Goal: Use online tool/utility: Utilize a website feature to perform a specific function

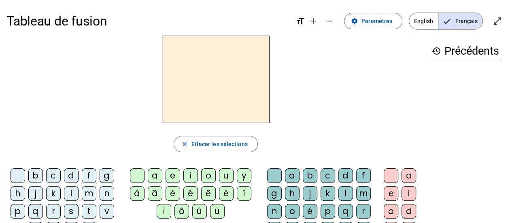
click at [70, 177] on div "d" at bounding box center [71, 175] width 15 height 15
click at [221, 175] on div "u" at bounding box center [226, 175] width 15 height 15
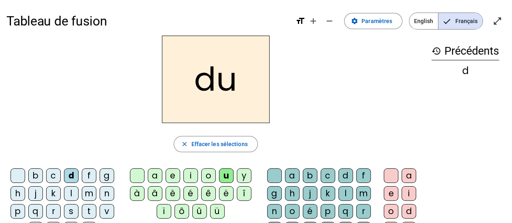
click at [36, 177] on div "b" at bounding box center [35, 175] width 15 height 15
click at [88, 209] on div "t" at bounding box center [89, 211] width 15 height 15
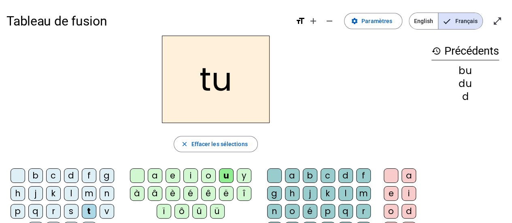
click at [69, 207] on div "s" at bounding box center [71, 211] width 15 height 15
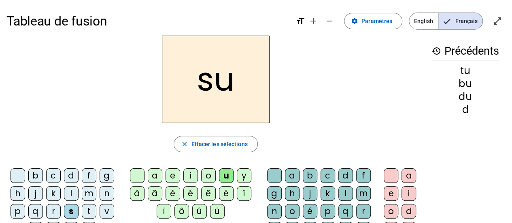
click at [171, 171] on div "e" at bounding box center [172, 175] width 15 height 15
click at [150, 173] on div "a" at bounding box center [155, 175] width 15 height 15
click at [325, 176] on div "c" at bounding box center [327, 175] width 15 height 15
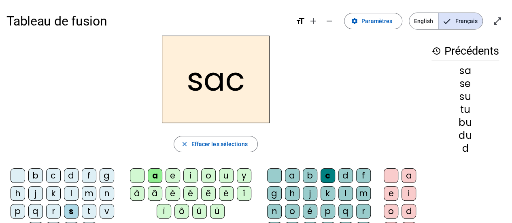
click at [73, 193] on div "l" at bounding box center [71, 193] width 15 height 15
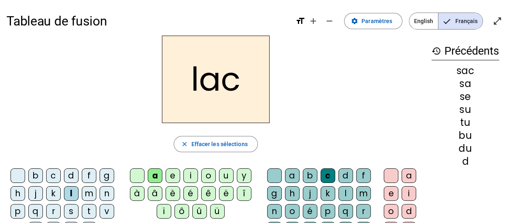
click at [274, 177] on div at bounding box center [274, 175] width 15 height 15
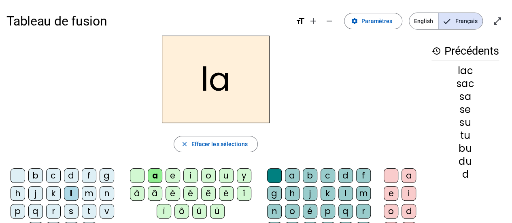
click at [90, 194] on div "m" at bounding box center [89, 193] width 15 height 15
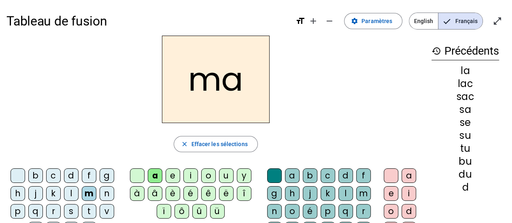
click at [345, 192] on div "l" at bounding box center [345, 193] width 15 height 15
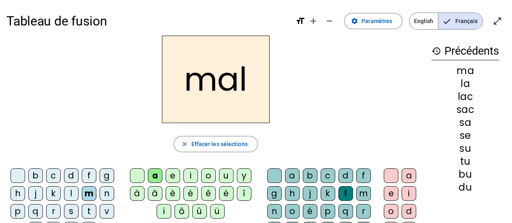
click at [35, 175] on div "b" at bounding box center [35, 175] width 15 height 15
